Goal: Task Accomplishment & Management: Manage account settings

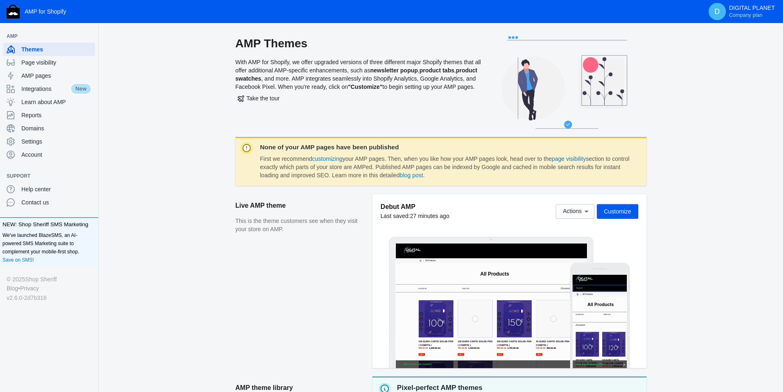
click at [695, 187] on div "AMP Themes With AMP for Shopify, we offer upgraded versions of three different …" at bounding box center [441, 305] width 685 height 538
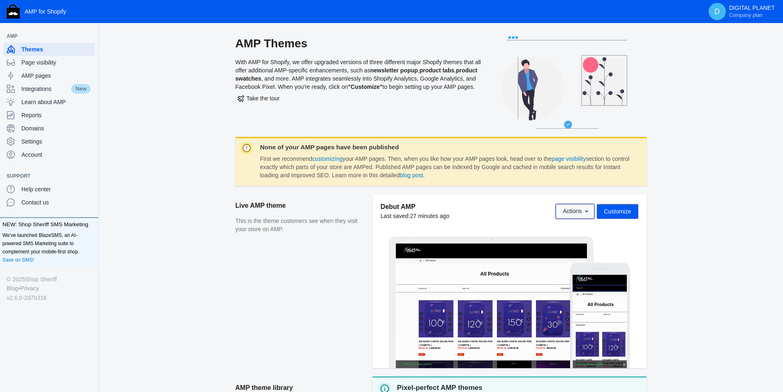
click at [593, 212] on button "Actions" at bounding box center [575, 211] width 39 height 15
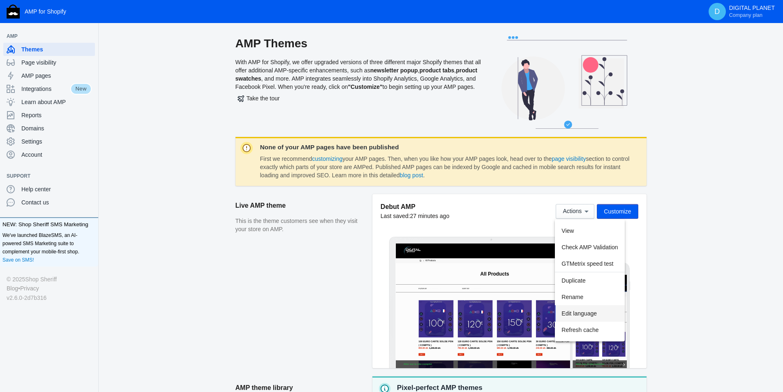
click at [594, 311] on span "Edit language" at bounding box center [579, 313] width 35 height 7
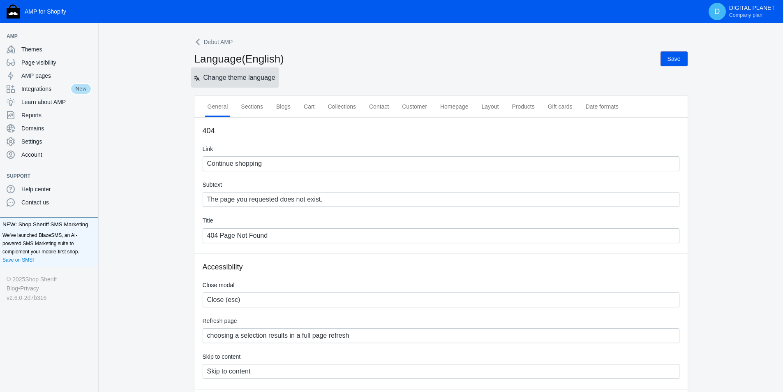
click at [261, 81] on span "Change theme language" at bounding box center [240, 77] width 72 height 7
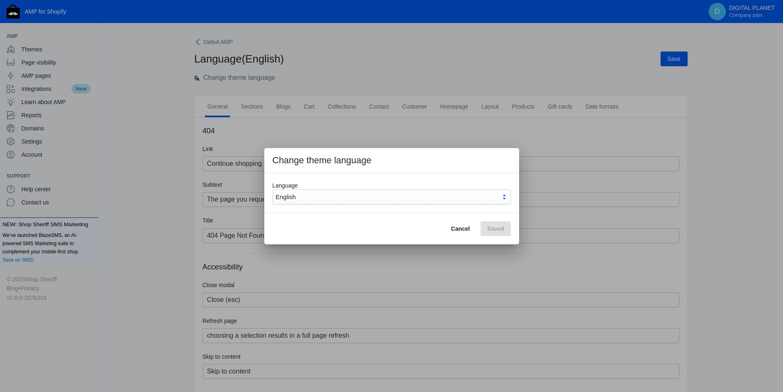
click at [329, 197] on div "English" at bounding box center [388, 197] width 225 height 10
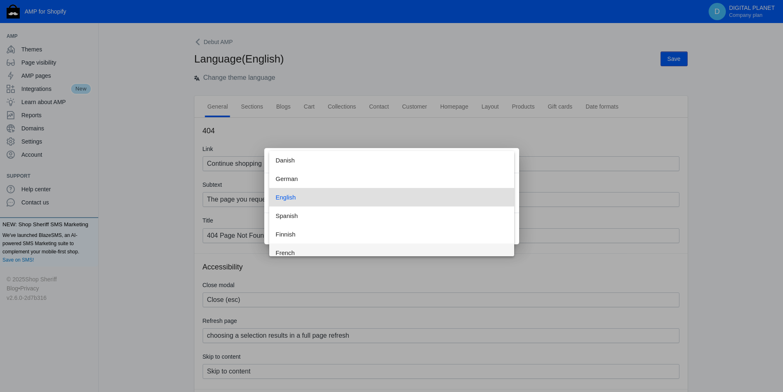
click at [294, 248] on span "French" at bounding box center [392, 252] width 232 height 19
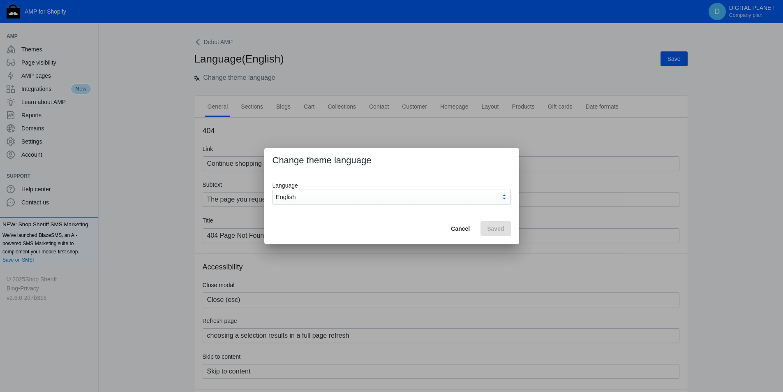
scroll to position [6, 0]
click at [493, 226] on span "Save" at bounding box center [498, 228] width 14 height 7
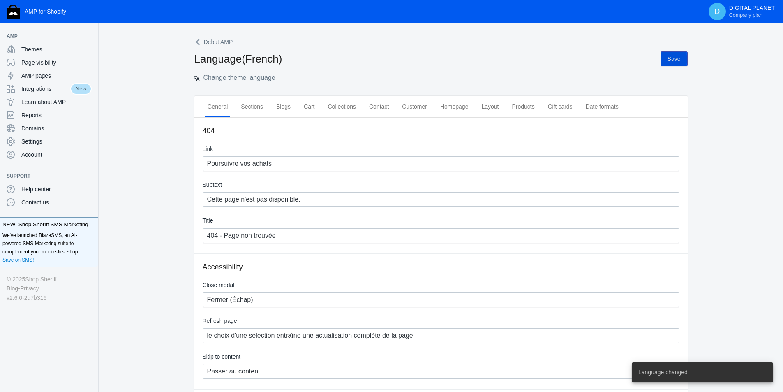
click at [672, 59] on span "Save" at bounding box center [674, 59] width 13 height 7
